Goal: Book appointment/travel/reservation

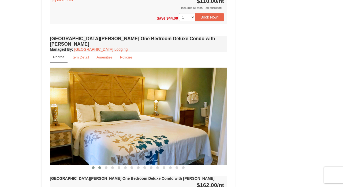
click at [100, 165] on button at bounding box center [99, 167] width 6 height 5
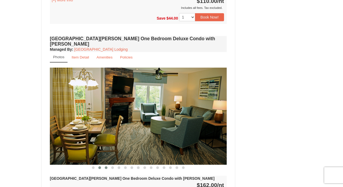
click at [106, 166] on span at bounding box center [106, 167] width 3 height 3
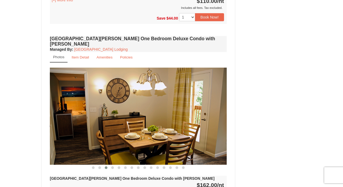
click at [106, 166] on span at bounding box center [106, 167] width 3 height 3
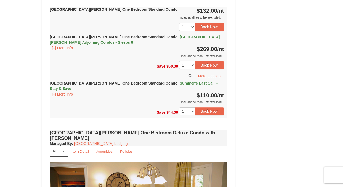
scroll to position [298, 0]
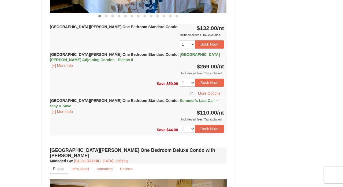
click at [106, 102] on strong "[GEOGRAPHIC_DATA][PERSON_NAME] One Bedroom Standard Condo : Summer’s Last Call …" at bounding box center [134, 103] width 168 height 10
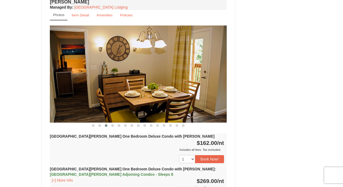
scroll to position [470, 0]
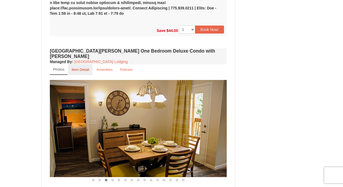
click at [77, 68] on small "Item Detail" at bounding box center [80, 70] width 17 height 4
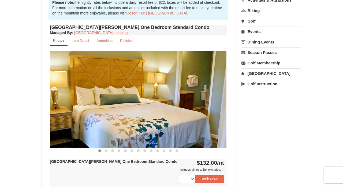
scroll to position [163, 0]
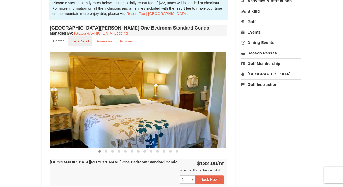
click at [92, 43] on link "Item Detail" at bounding box center [80, 41] width 24 height 10
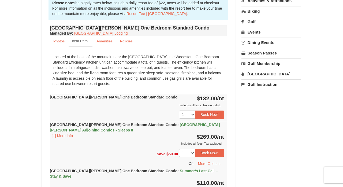
click at [92, 43] on link "Item Detail" at bounding box center [81, 41] width 24 height 10
click at [60, 41] on small "Photos" at bounding box center [58, 41] width 11 height 4
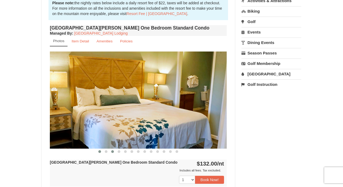
click at [110, 152] on button at bounding box center [112, 151] width 6 height 5
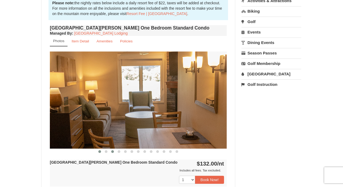
click at [101, 152] on button at bounding box center [99, 151] width 6 height 5
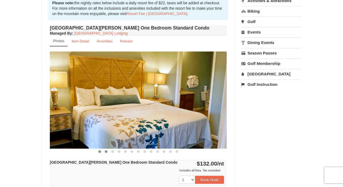
click at [106, 152] on span at bounding box center [106, 151] width 3 height 3
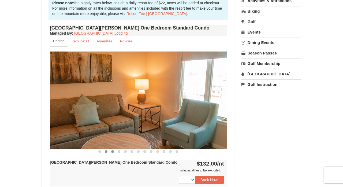
click at [111, 150] on span at bounding box center [112, 151] width 3 height 3
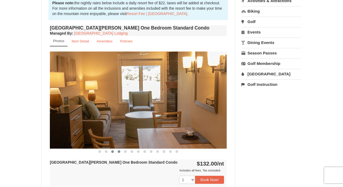
click at [118, 151] on span at bounding box center [119, 151] width 3 height 3
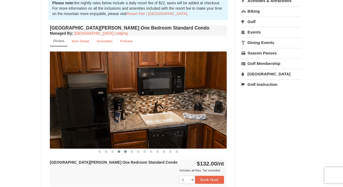
click at [126, 151] on span at bounding box center [125, 151] width 3 height 3
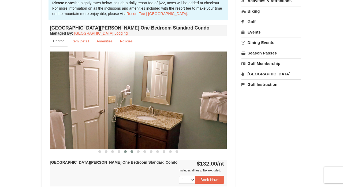
click at [132, 152] on span at bounding box center [132, 151] width 3 height 3
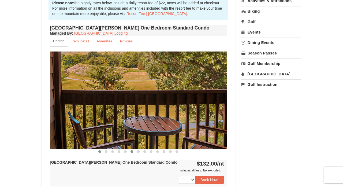
click at [99, 151] on span at bounding box center [99, 151] width 3 height 3
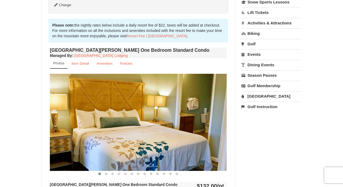
scroll to position [156, 0]
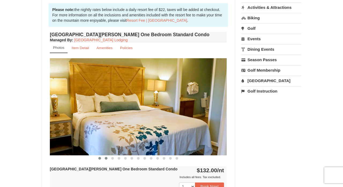
click at [108, 159] on button at bounding box center [106, 157] width 6 height 5
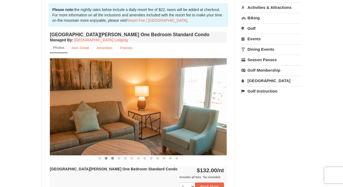
click at [113, 157] on span at bounding box center [112, 158] width 3 height 3
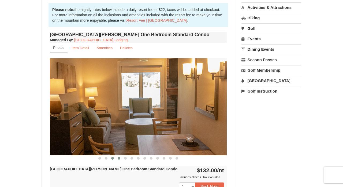
click at [120, 157] on button at bounding box center [119, 157] width 6 height 5
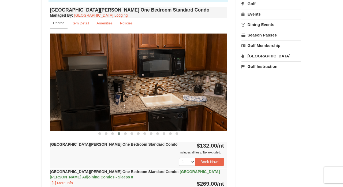
scroll to position [191, 0]
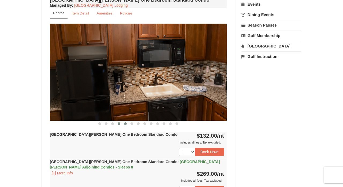
click at [125, 124] on span at bounding box center [125, 123] width 3 height 3
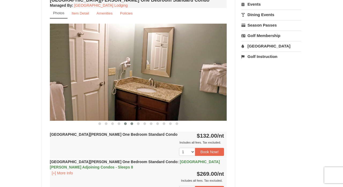
click at [131, 124] on span at bounding box center [132, 123] width 3 height 3
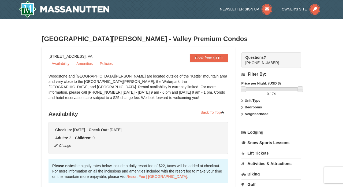
scroll to position [0, 0]
